Goal: Obtain resource: Download file/media

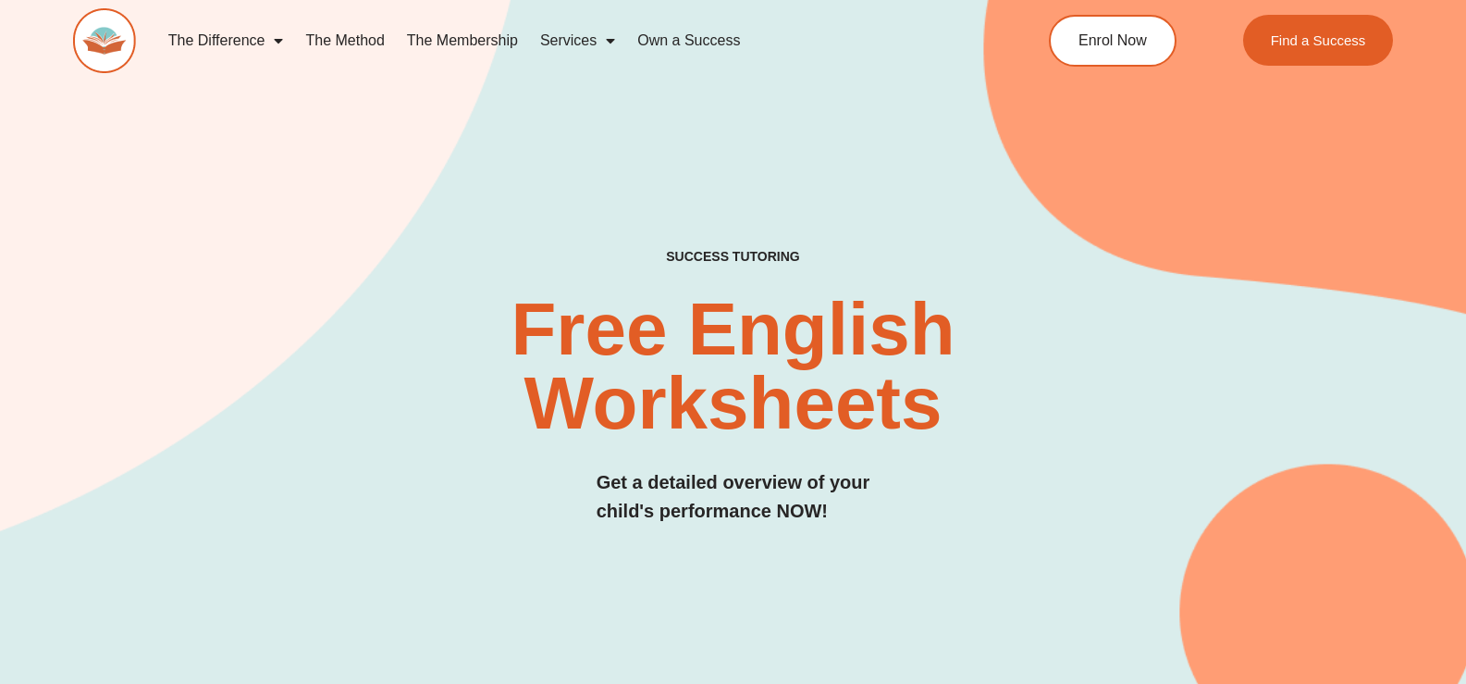
click at [208, 43] on link "The Difference" at bounding box center [226, 40] width 138 height 43
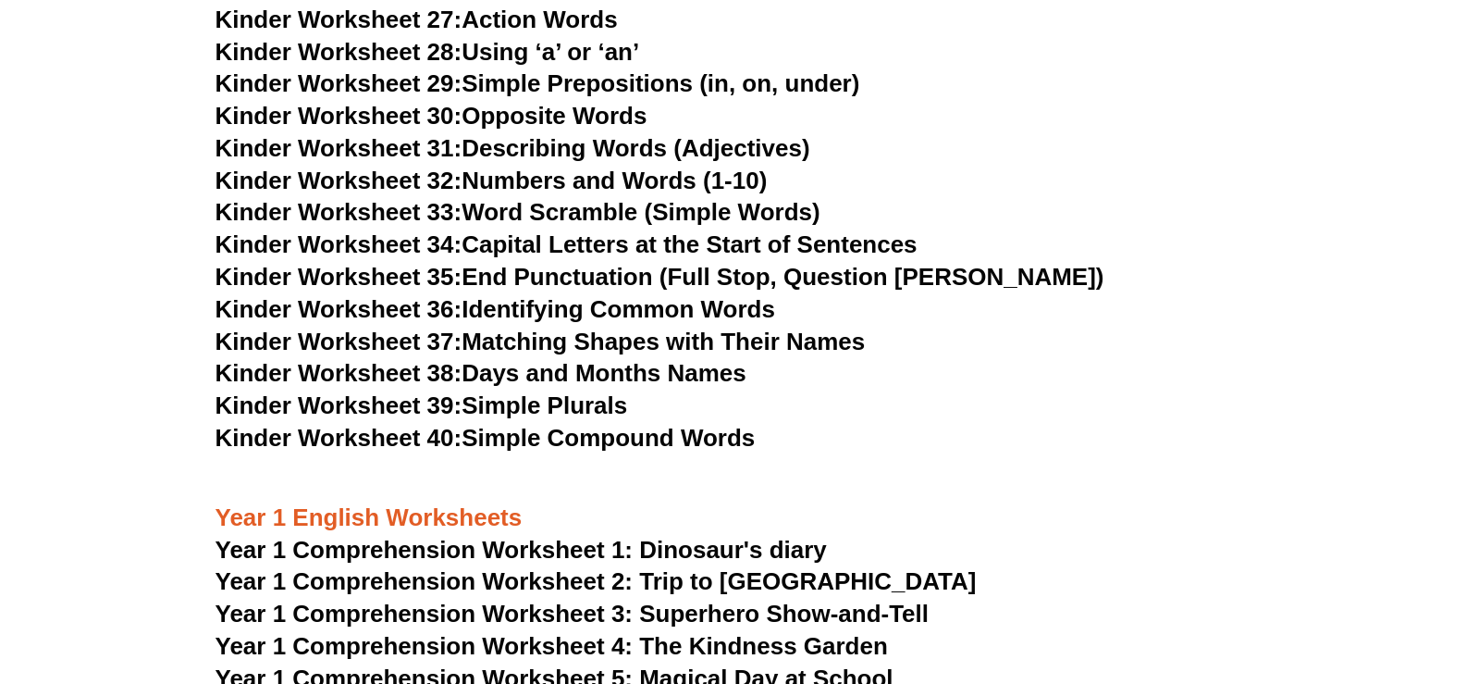
scroll to position [1665, 0]
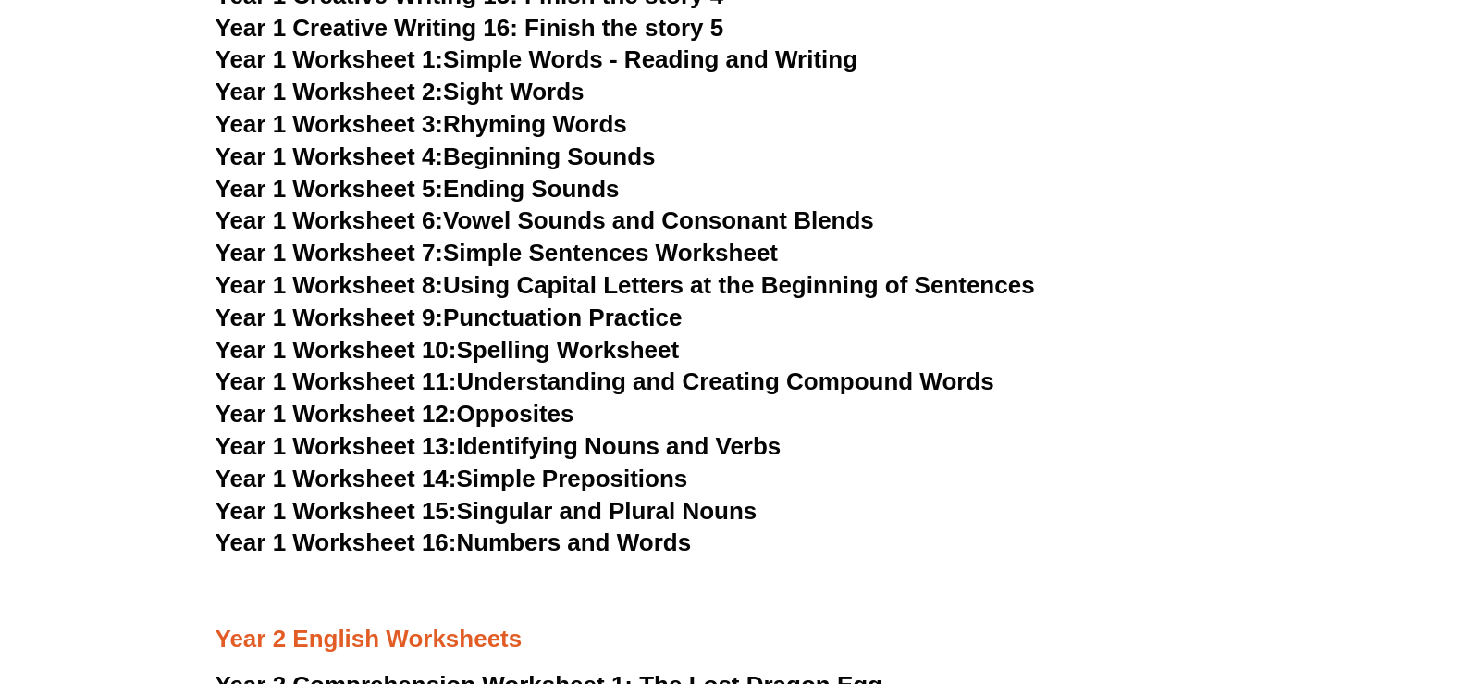
click at [777, 141] on h3 "Year 1 Worksheet 3: Rhyming Words" at bounding box center [734, 124] width 1036 height 31
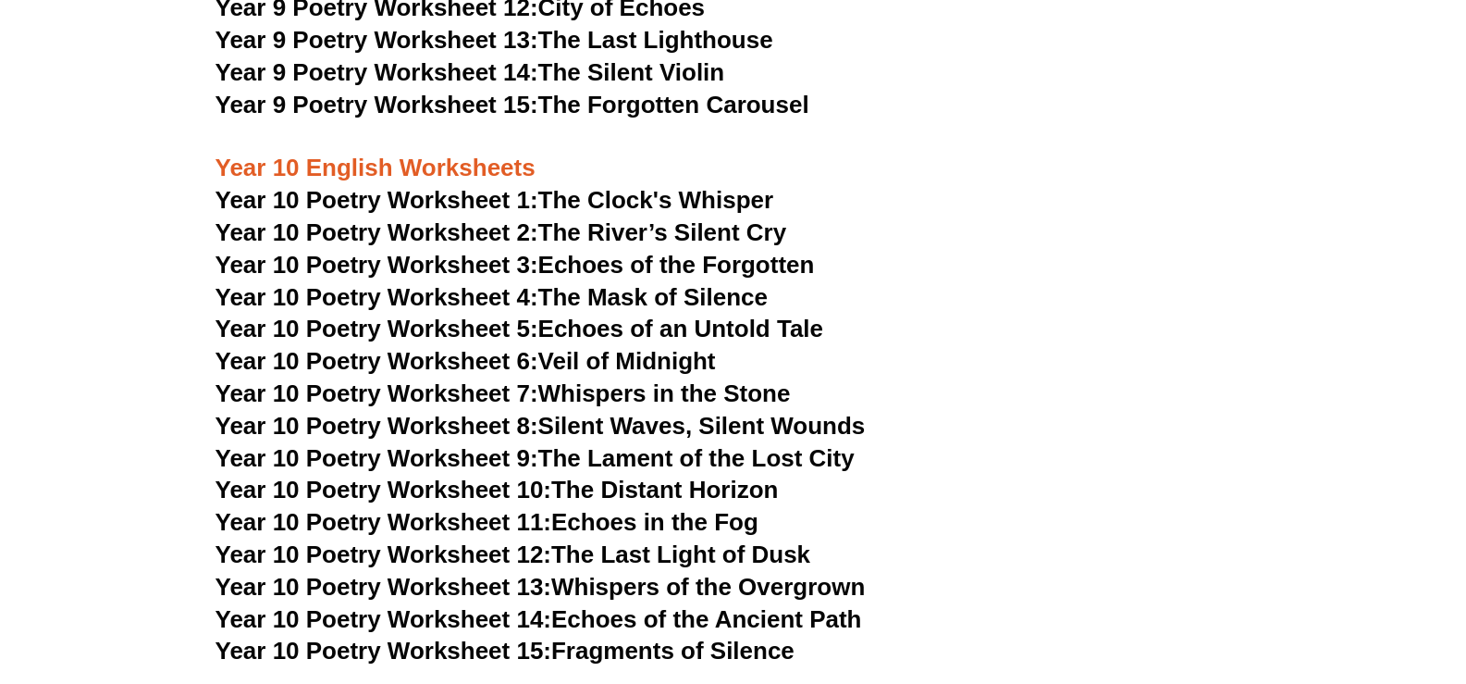
scroll to position [12305, 0]
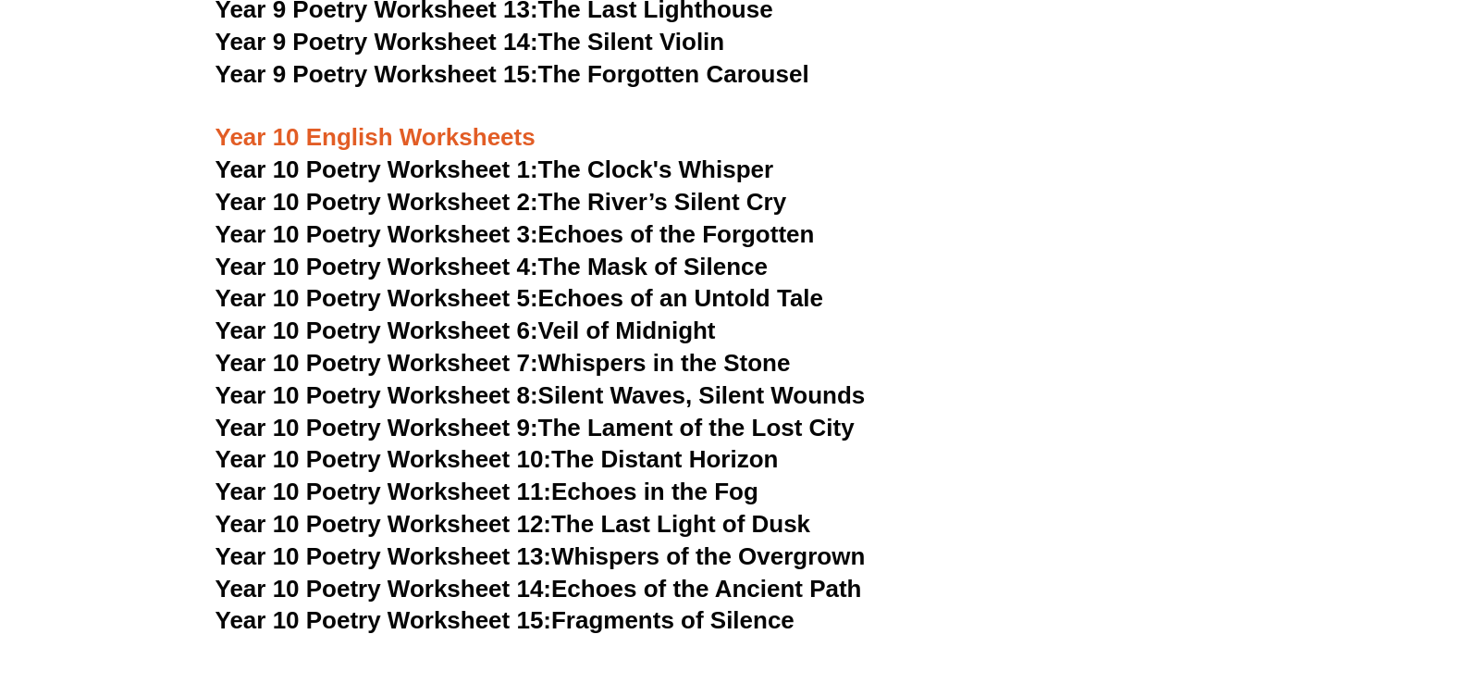
click at [591, 606] on link "Year 10 Poetry Worksheet 15: Fragments of Silence" at bounding box center [505, 620] width 579 height 28
click at [664, 542] on link "Year 10 Poetry Worksheet 13: Whispers of the Overgrown" at bounding box center [541, 556] width 650 height 28
click at [640, 316] on link "Year 10 Poetry Worksheet 6: Veil of Midnight" at bounding box center [466, 330] width 501 height 28
click at [650, 477] on link "Year 10 Poetry Worksheet 11: Echoes in the Fog" at bounding box center [487, 491] width 543 height 28
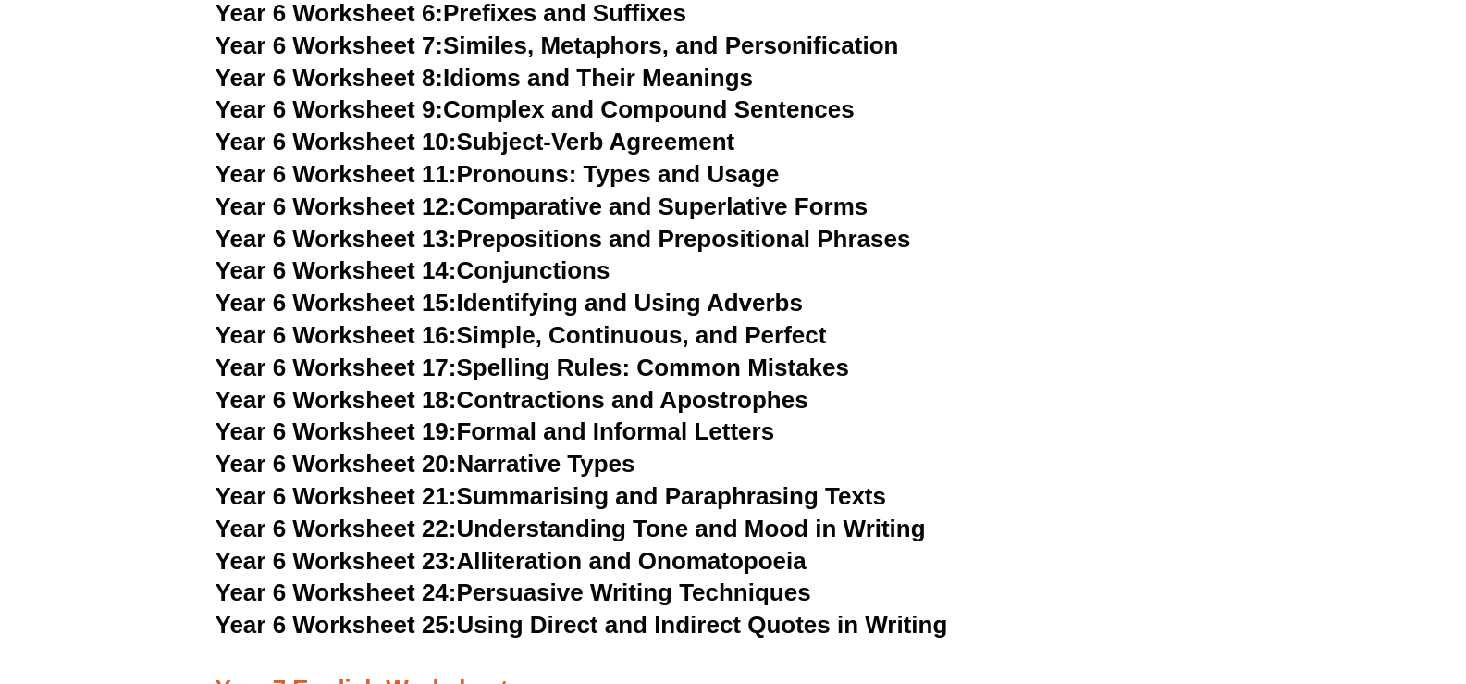
scroll to position [10084, 0]
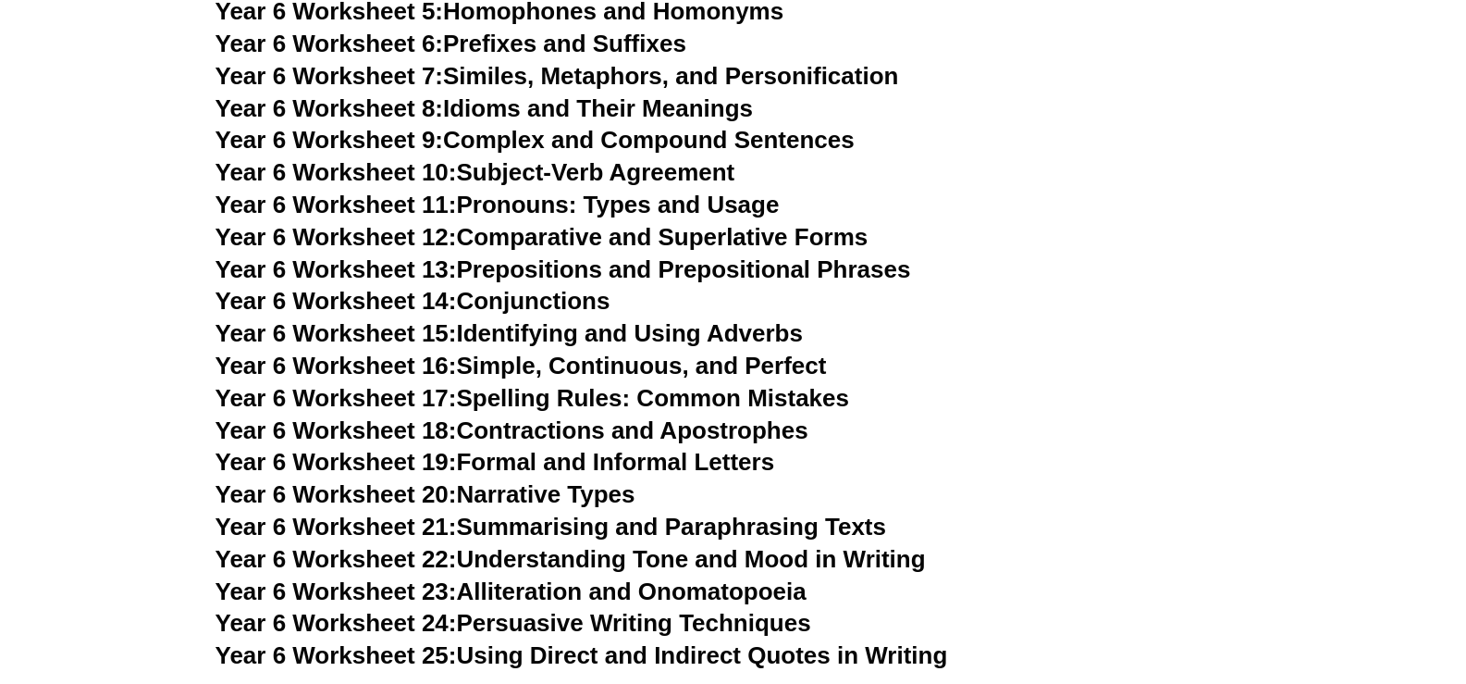
click at [514, 577] on link "Year 6 Worksheet 23: Alliteration and Onomatopoeia" at bounding box center [511, 591] width 591 height 28
